Goal: Complete application form

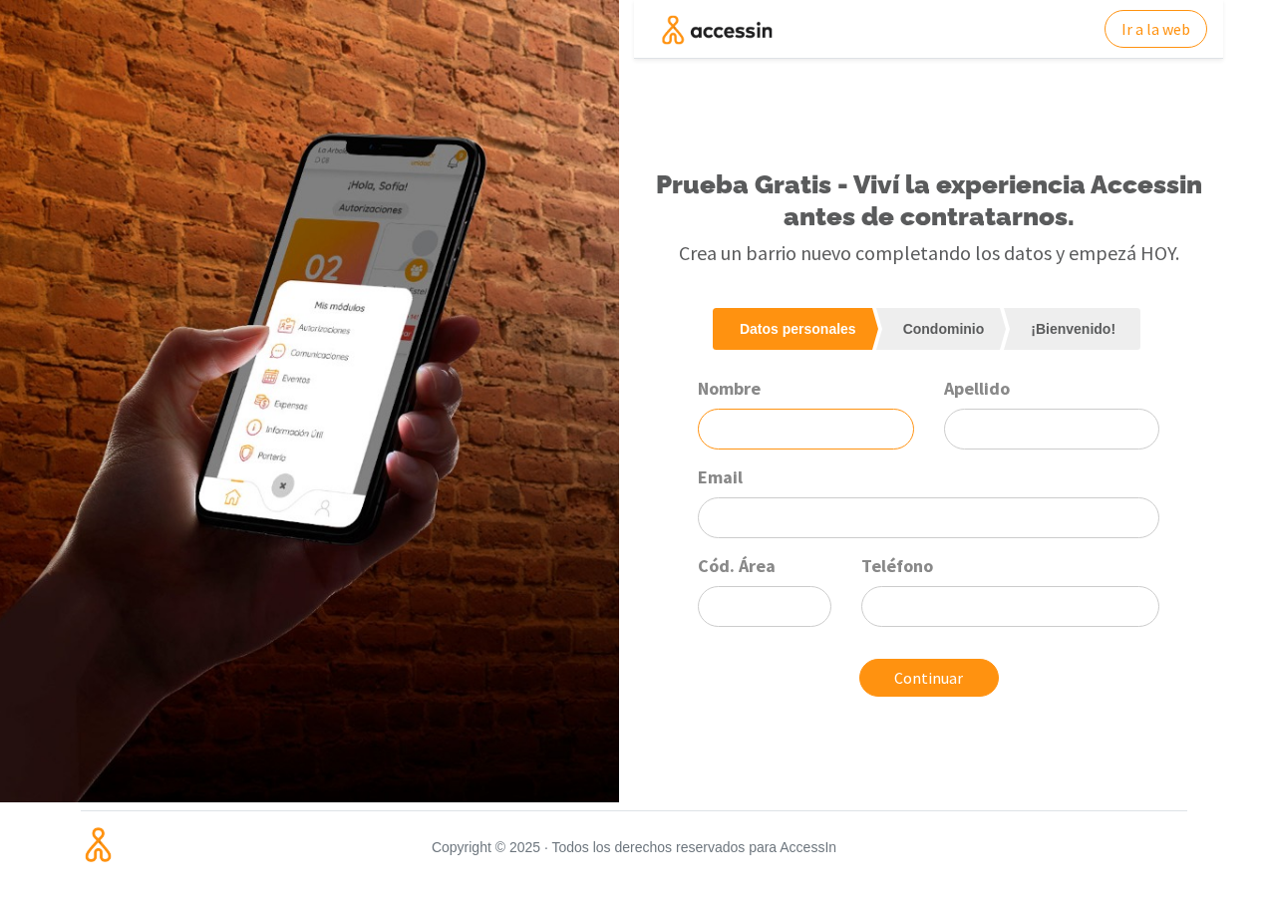
click at [787, 433] on input "Nombre" at bounding box center [805, 429] width 215 height 41
type input "r"
type input "[PERSON_NAME]"
click at [995, 422] on input "Apellido" at bounding box center [1051, 429] width 215 height 41
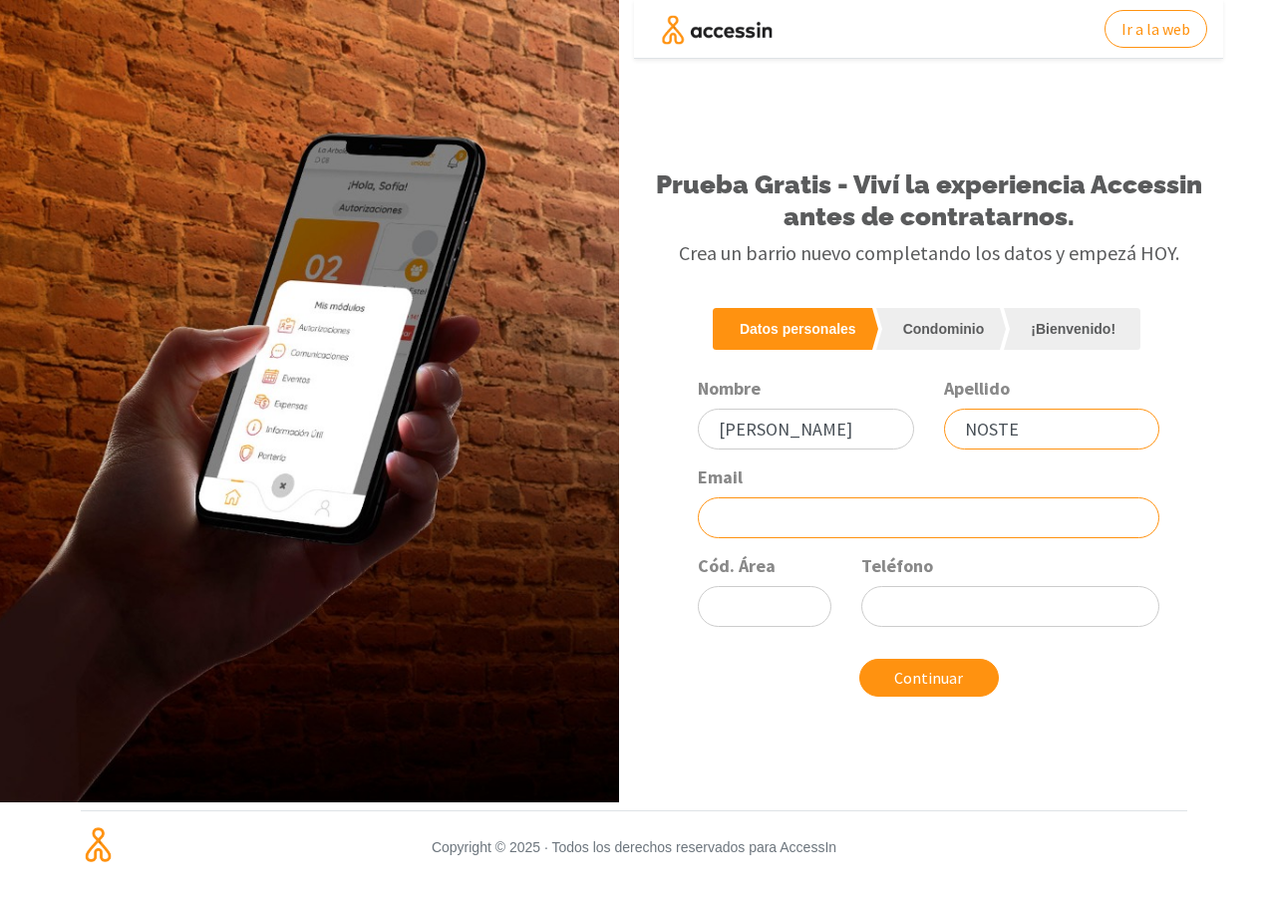
type input "NOSTE"
click at [809, 514] on input "Email" at bounding box center [928, 517] width 461 height 41
type input "[EMAIL_ADDRESS][DOMAIN_NAME]"
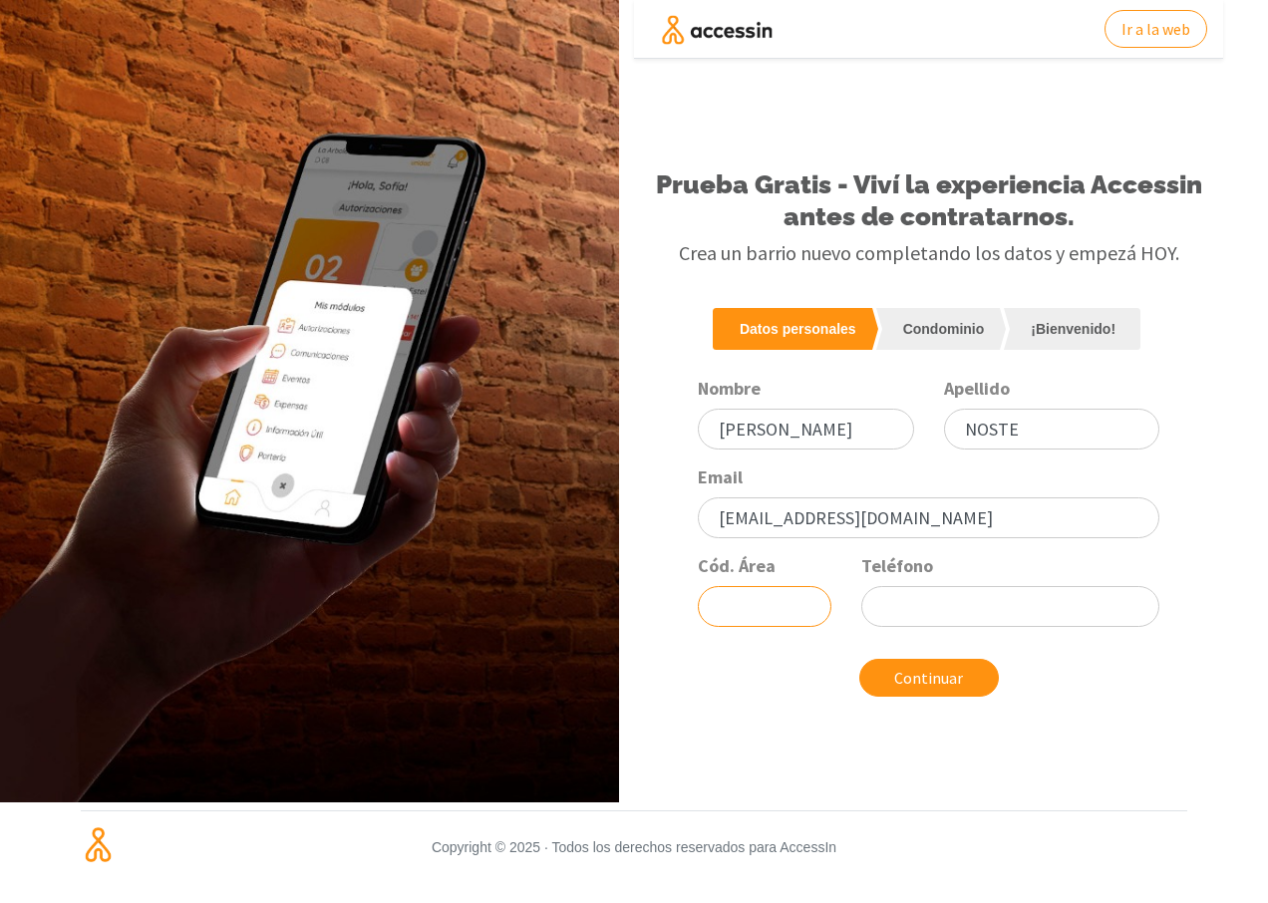
click at [736, 613] on input "Cód. Área" at bounding box center [765, 606] width 134 height 41
type input "341"
click at [913, 615] on input "Teléfono" at bounding box center [1009, 606] width 297 height 41
type input "6185866"
click at [926, 676] on button "Continuar" at bounding box center [929, 678] width 140 height 38
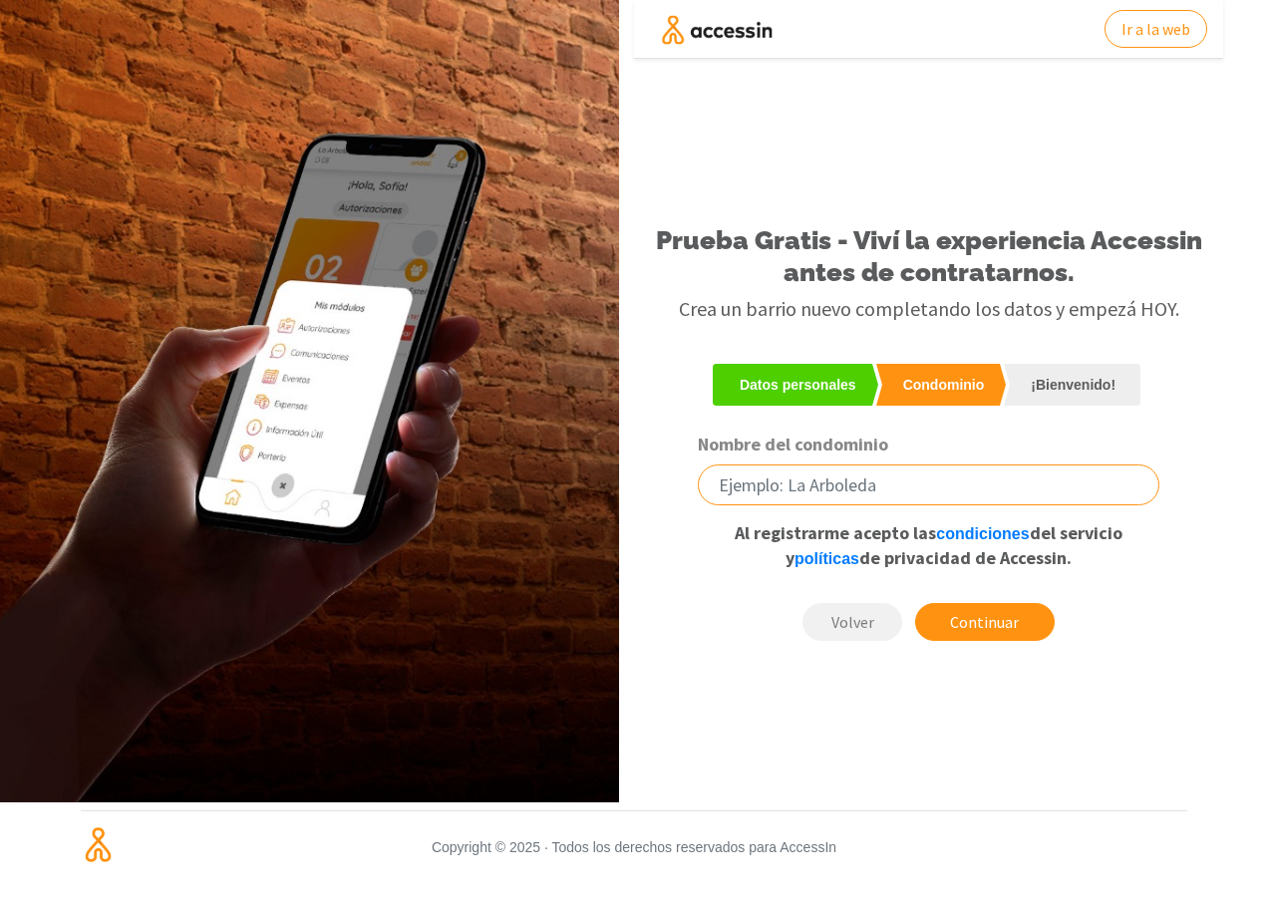
click at [895, 489] on input "Nombre del condominio" at bounding box center [928, 484] width 461 height 41
type input "r"
type input "GRAL. RICCHERI 747"
click at [990, 622] on button "Continuar" at bounding box center [985, 622] width 140 height 38
